Goal: Submit feedback/report problem

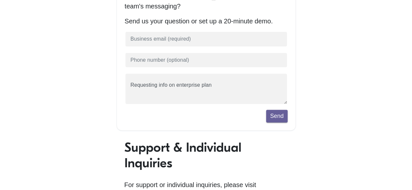
scroll to position [76, 0]
click at [274, 121] on button "Send" at bounding box center [276, 116] width 21 height 12
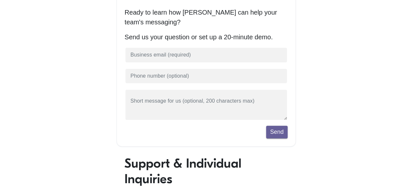
scroll to position [86, 0]
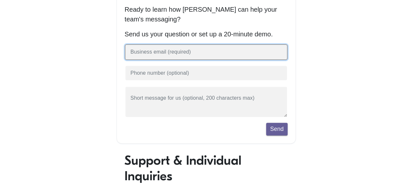
click at [244, 55] on input "text" at bounding box center [206, 52] width 163 height 16
type input "[EMAIL_ADDRESS][DOMAIN_NAME]"
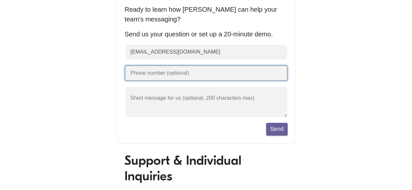
type input "0674256053"
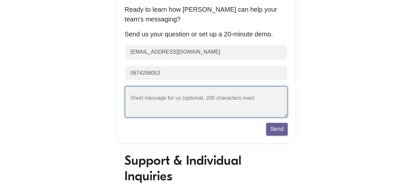
click at [208, 92] on textarea at bounding box center [206, 102] width 163 height 32
click at [242, 106] on textarea at bounding box center [206, 102] width 163 height 32
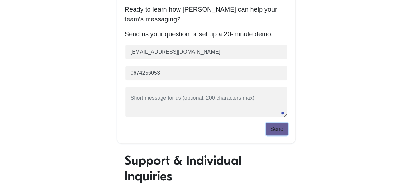
click at [271, 130] on button "Send" at bounding box center [276, 129] width 21 height 12
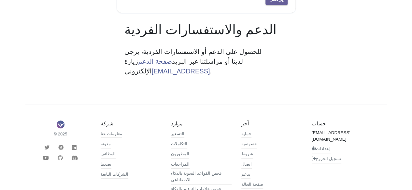
scroll to position [218, 0]
